Goal: Find specific page/section: Find specific page/section

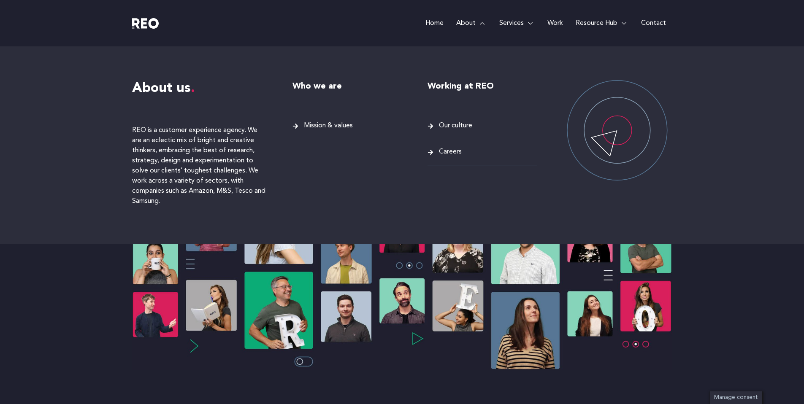
click at [451, 151] on span "Careers" at bounding box center [449, 151] width 25 height 11
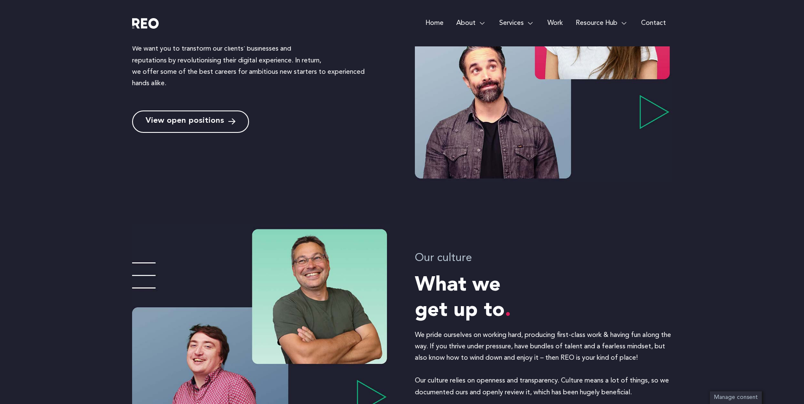
click at [207, 118] on span "View open positions" at bounding box center [185, 122] width 79 height 8
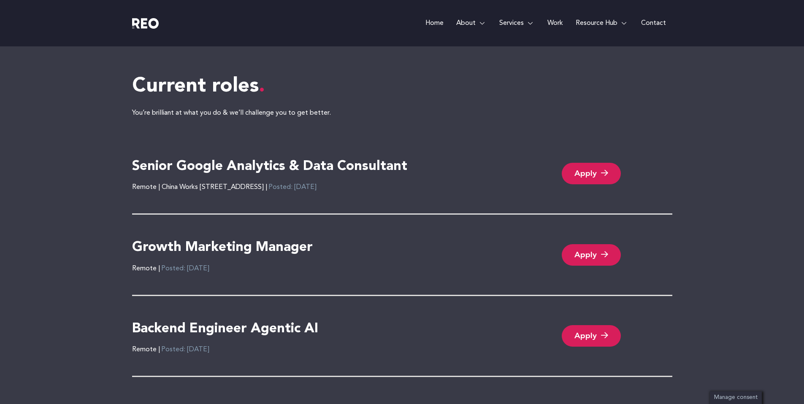
scroll to position [1787, 0]
